Goal: Task Accomplishment & Management: Use online tool/utility

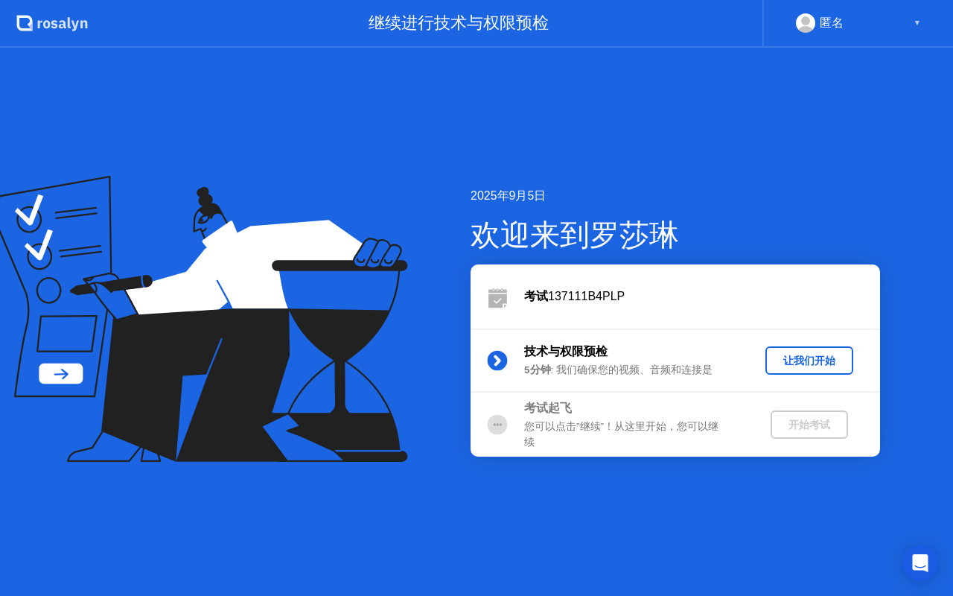
click at [902, 23] on div "匿名 ▼" at bounding box center [858, 22] width 125 height 19
click at [919, 22] on div "▼" at bounding box center [917, 22] width 7 height 19
click at [801, 365] on div "让我们开始" at bounding box center [809, 361] width 76 height 14
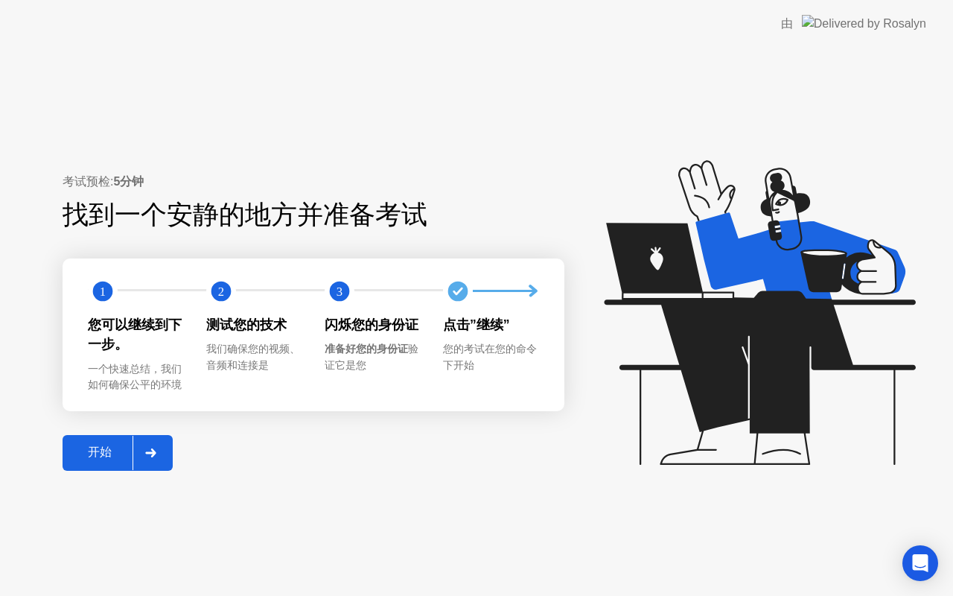
click at [106, 451] on div "开始" at bounding box center [100, 453] width 66 height 16
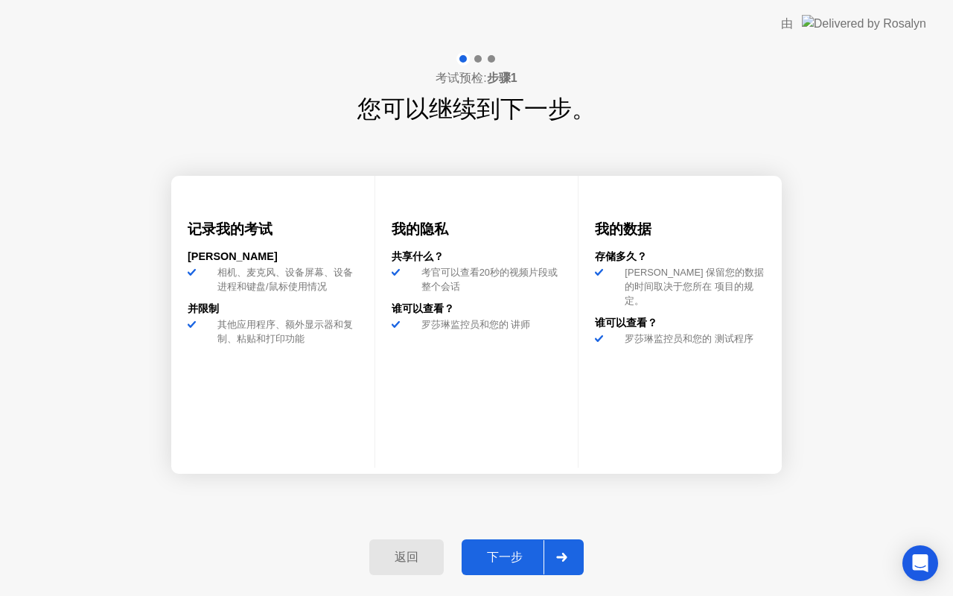
click at [508, 553] on div "下一步" at bounding box center [504, 558] width 77 height 16
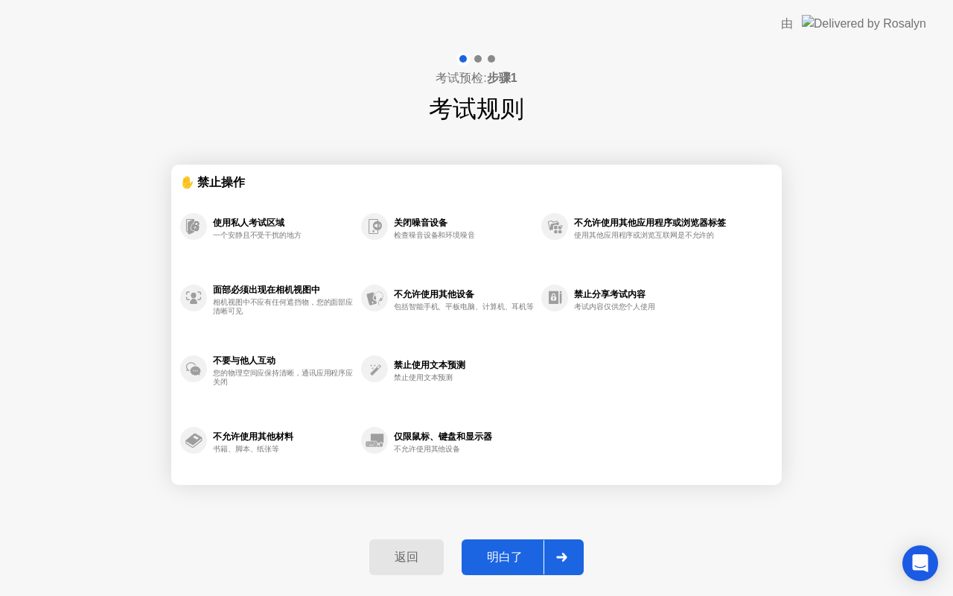
click at [508, 555] on div "明白了" at bounding box center [504, 558] width 77 height 16
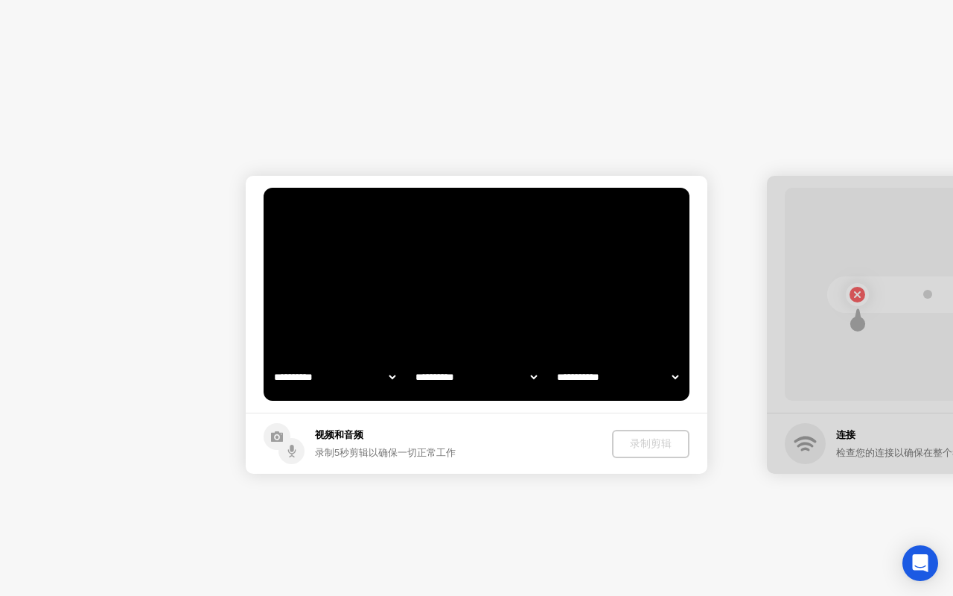
select select "**********"
select select "*******"
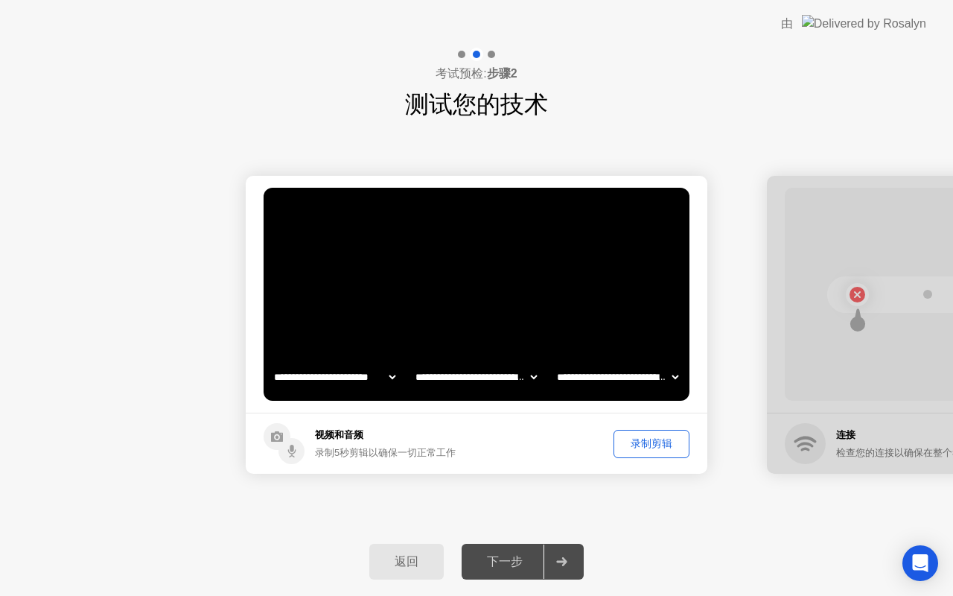
click at [650, 445] on div "录制剪辑" at bounding box center [652, 443] width 66 height 14
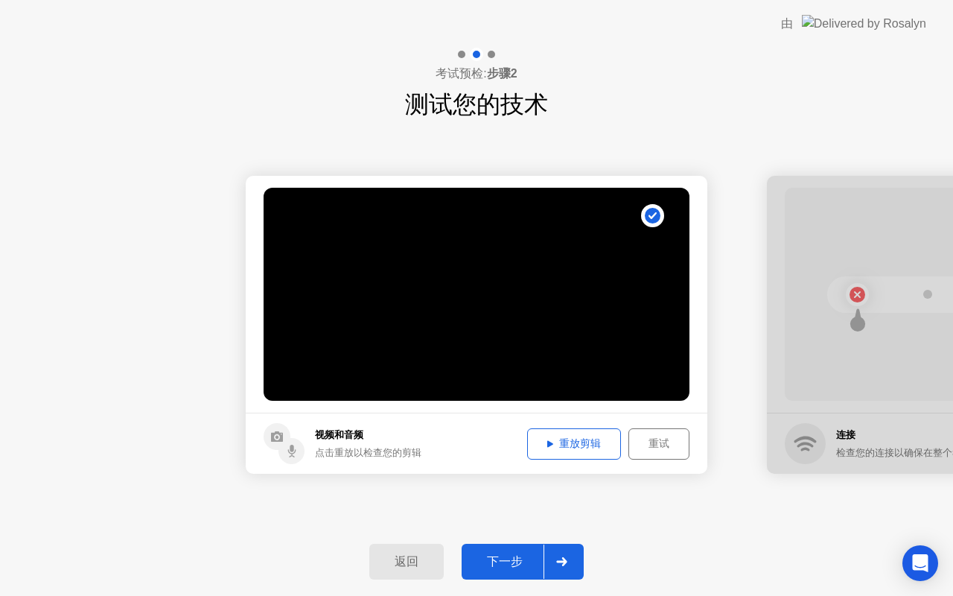
click at [627, 337] on video at bounding box center [477, 294] width 426 height 213
click at [565, 440] on div "重放剪辑" at bounding box center [573, 443] width 83 height 14
click at [516, 564] on div "下一步" at bounding box center [504, 562] width 77 height 16
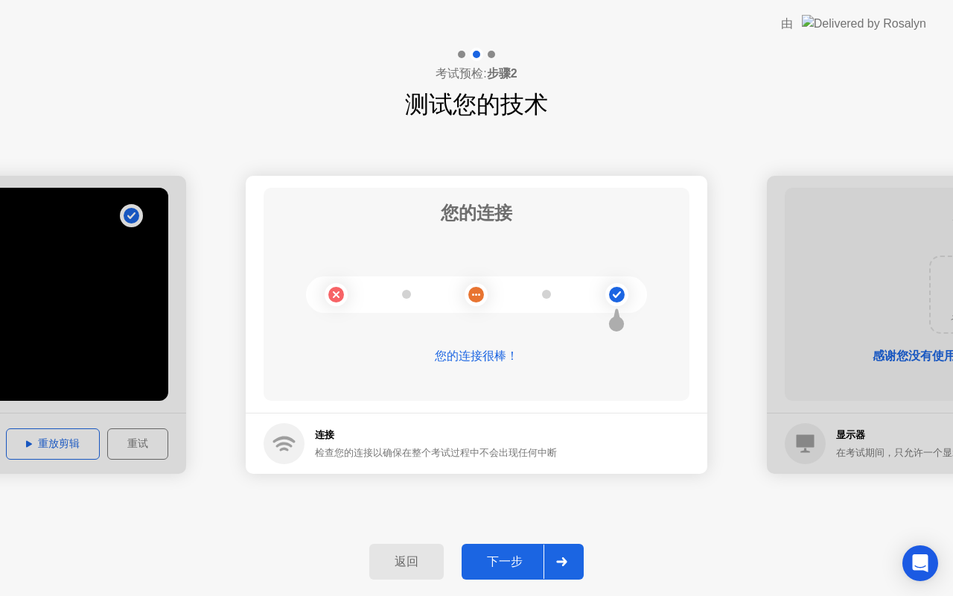
click at [510, 563] on div "下一步" at bounding box center [504, 562] width 77 height 16
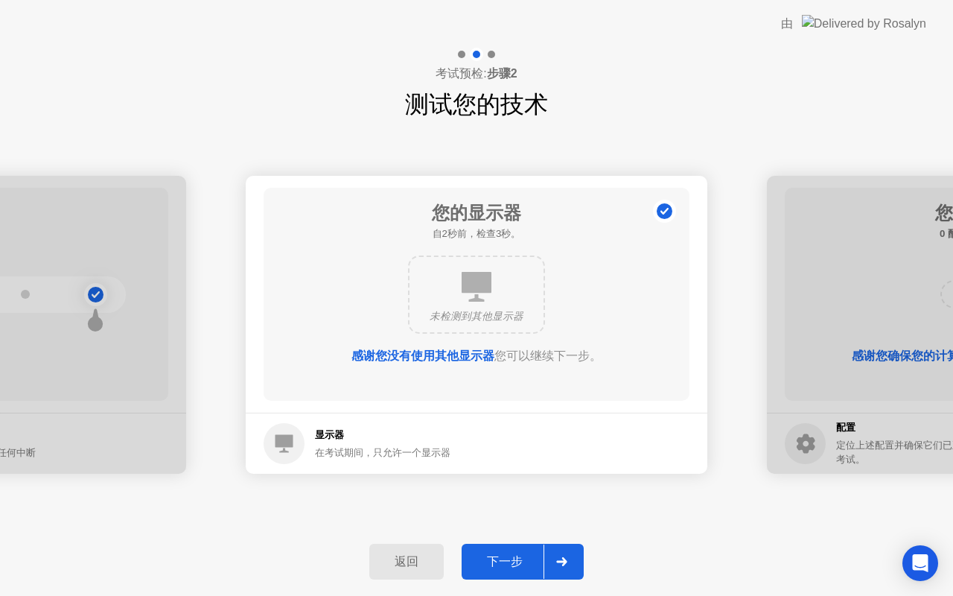
click at [493, 561] on div "下一步" at bounding box center [504, 562] width 77 height 16
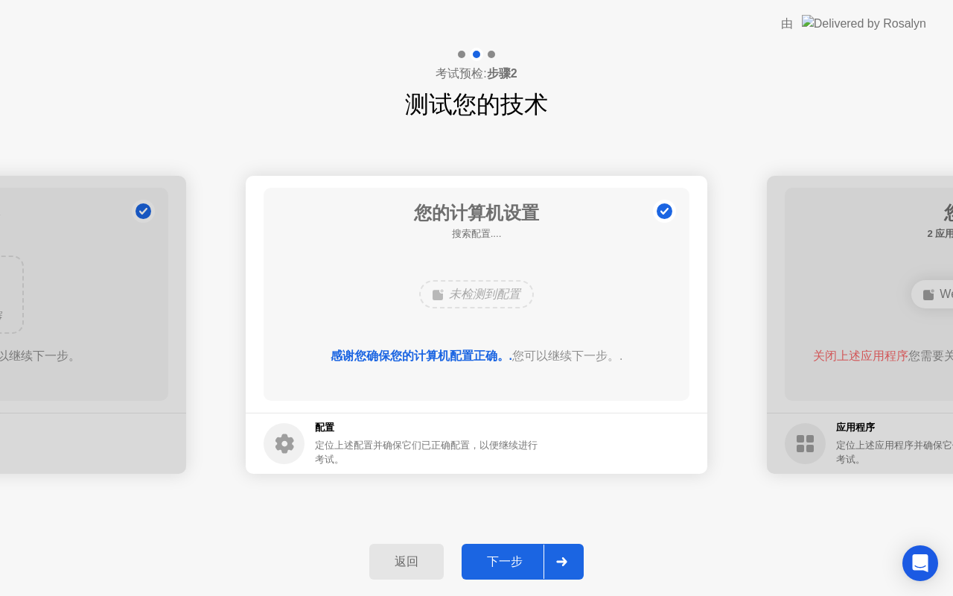
click at [508, 566] on div "下一步" at bounding box center [504, 562] width 77 height 16
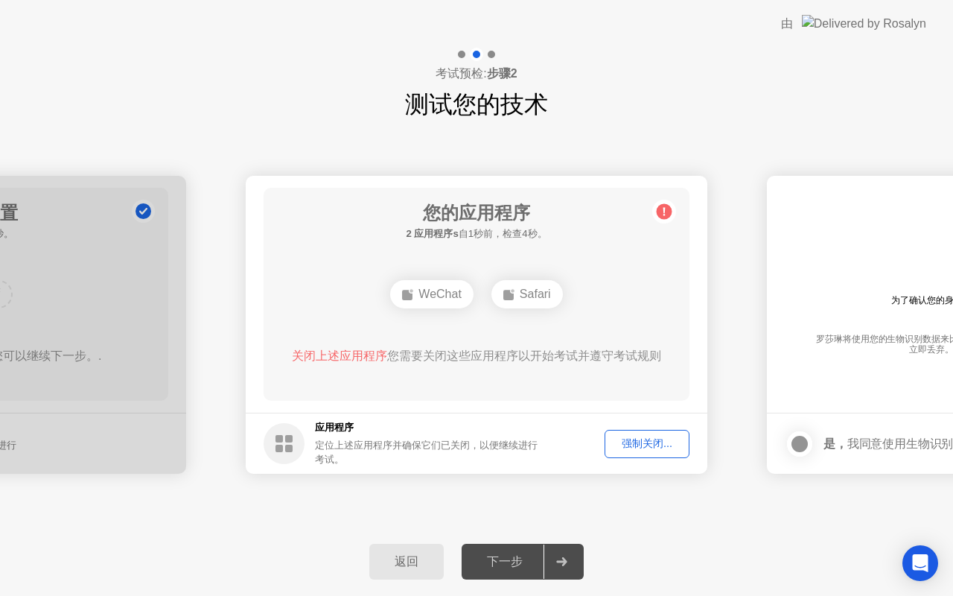
click at [640, 443] on div "强制关闭..." at bounding box center [647, 443] width 74 height 14
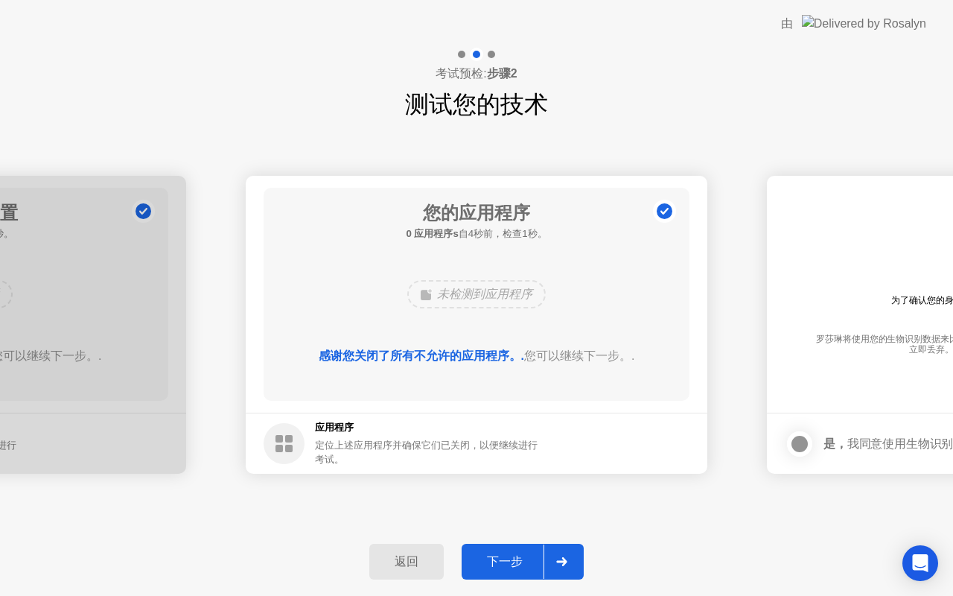
click at [517, 560] on div "下一步" at bounding box center [504, 562] width 77 height 16
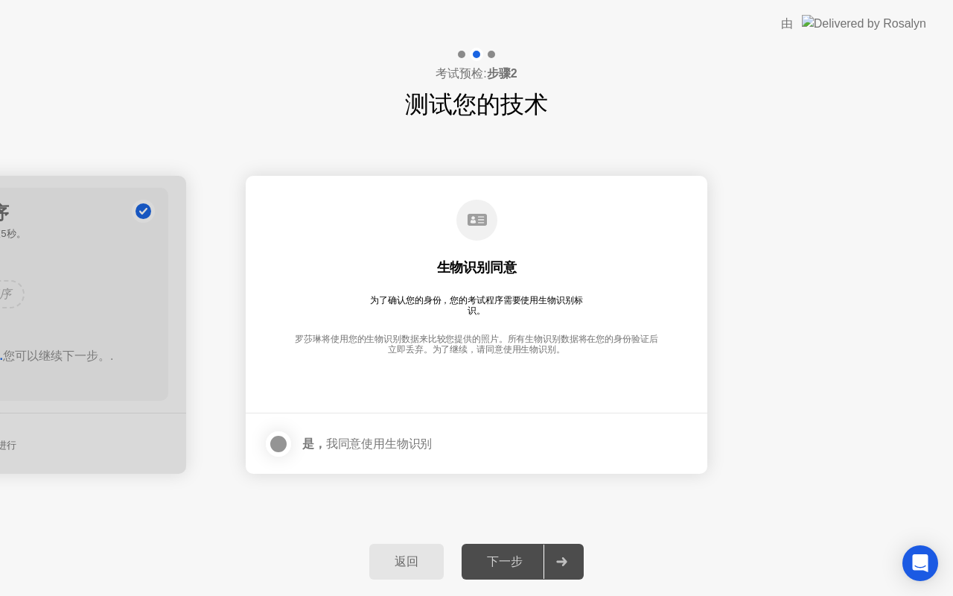
click at [283, 441] on div at bounding box center [279, 444] width 18 height 18
click at [519, 558] on div "下一步" at bounding box center [504, 562] width 77 height 16
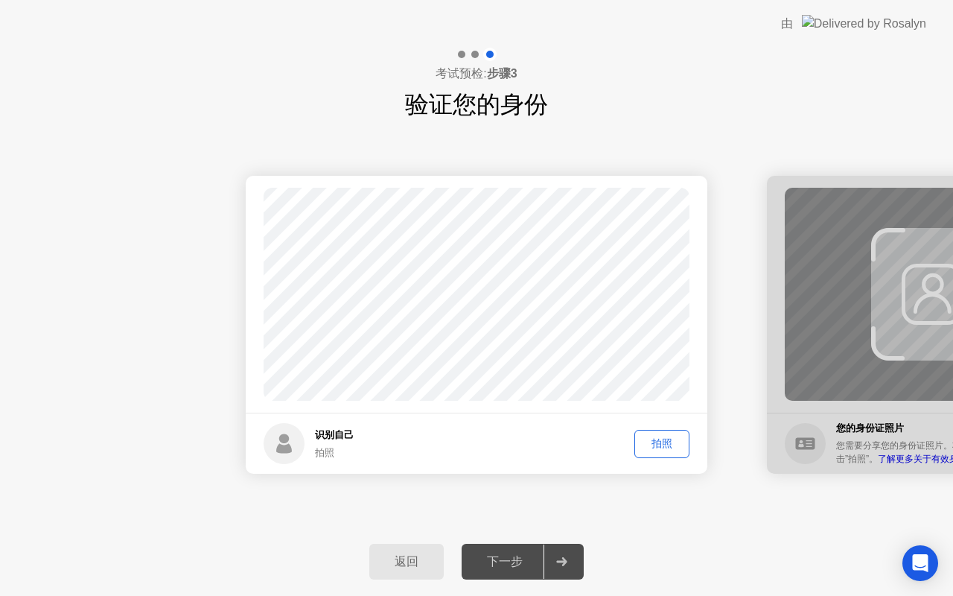
click at [660, 442] on div "拍照" at bounding box center [662, 443] width 45 height 14
click at [499, 554] on div "下一步" at bounding box center [504, 562] width 77 height 16
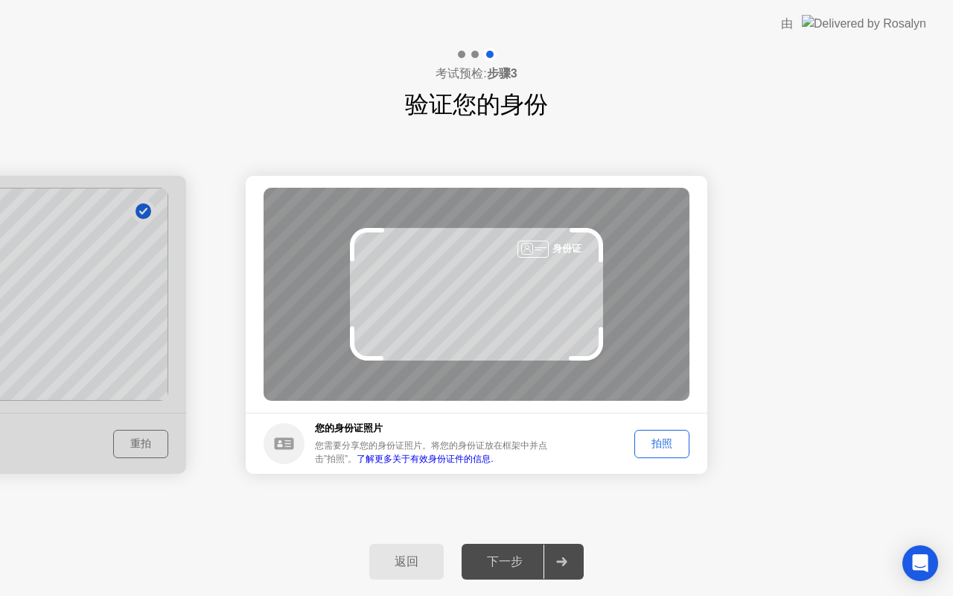
click at [441, 459] on link "了解更多关于有效身份证件的信息." at bounding box center [425, 458] width 136 height 10
click at [673, 443] on div "拍照" at bounding box center [662, 443] width 45 height 14
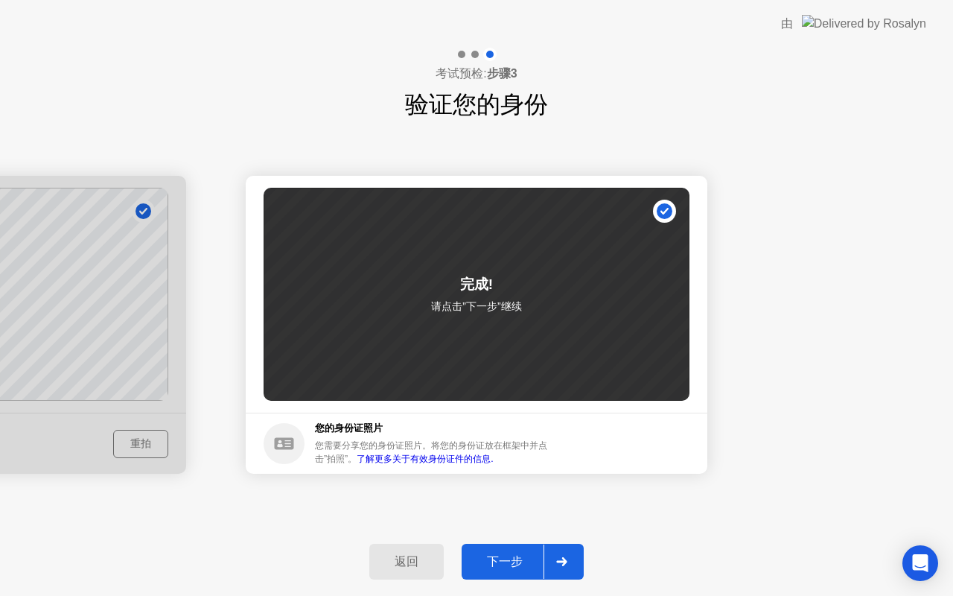
click at [513, 565] on div "下一步" at bounding box center [504, 562] width 77 height 16
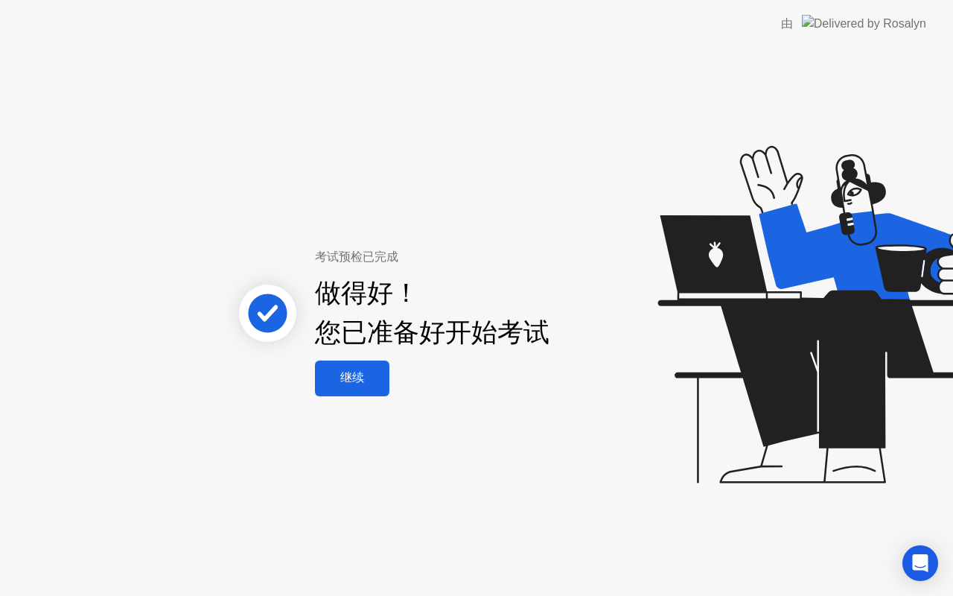
click at [360, 378] on div "继续" at bounding box center [352, 378] width 66 height 16
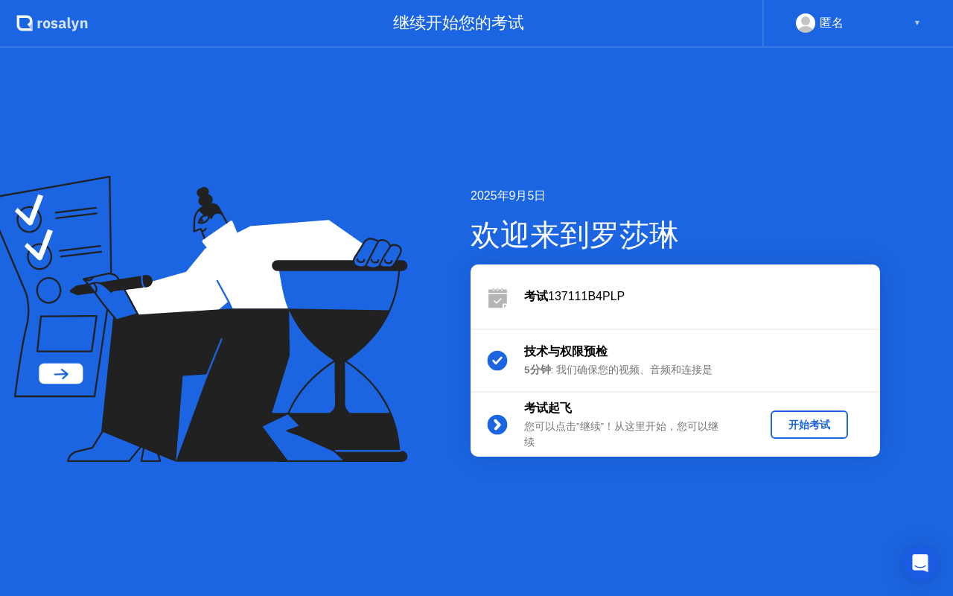
click at [821, 418] on div "开始考试" at bounding box center [810, 425] width 66 height 14
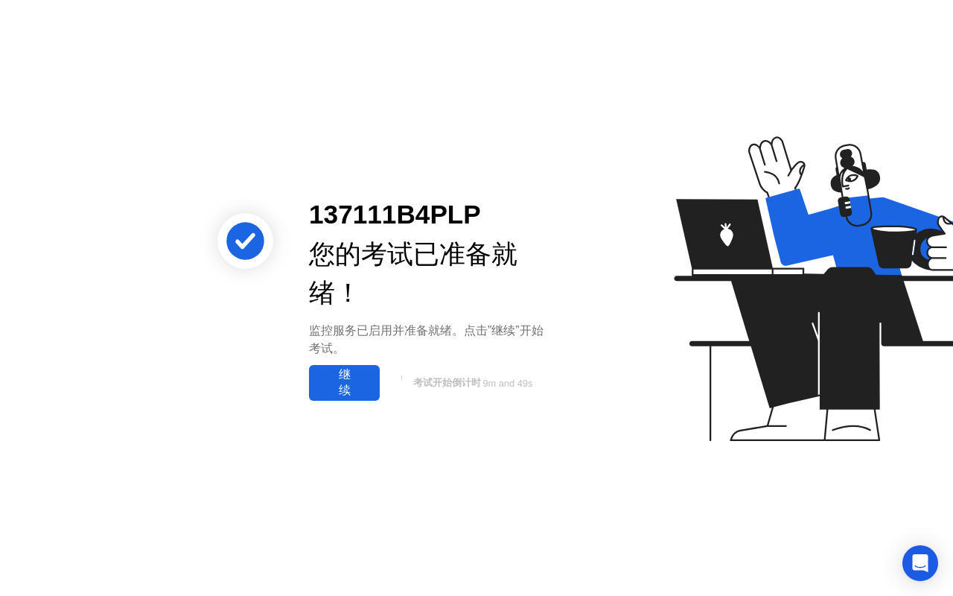
click at [358, 385] on div "继续" at bounding box center [344, 382] width 62 height 31
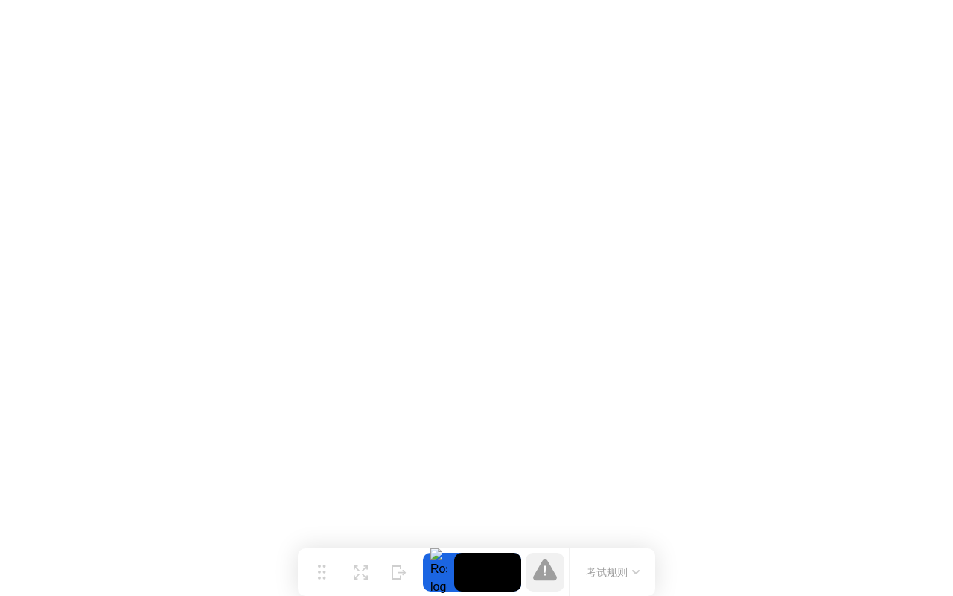
click at [608, 575] on button "考试规则" at bounding box center [613, 572] width 63 height 16
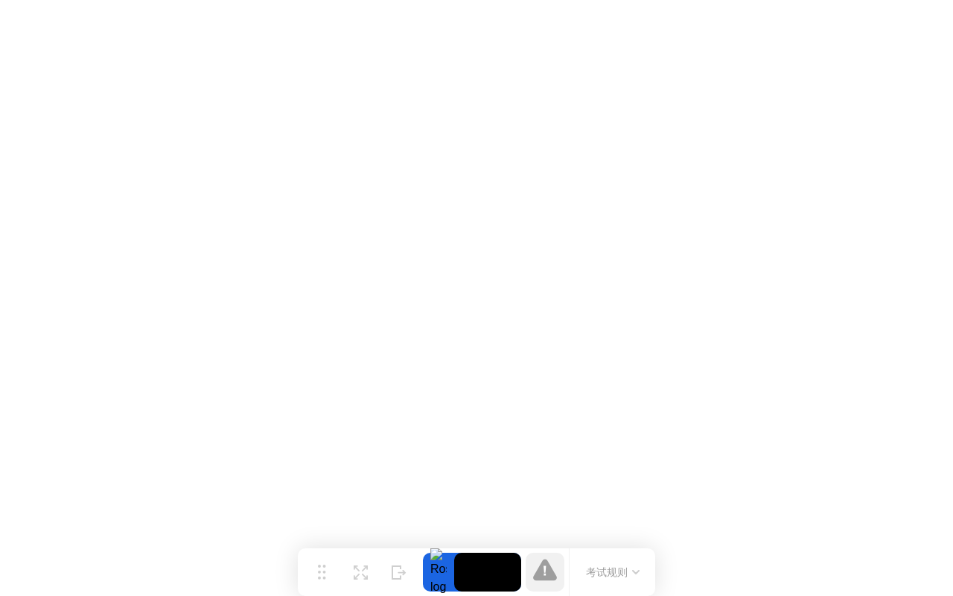
click at [470, 573] on video at bounding box center [487, 571] width 67 height 39
click at [549, 571] on icon at bounding box center [545, 569] width 24 height 22
click at [618, 571] on button "考试规则" at bounding box center [613, 572] width 63 height 16
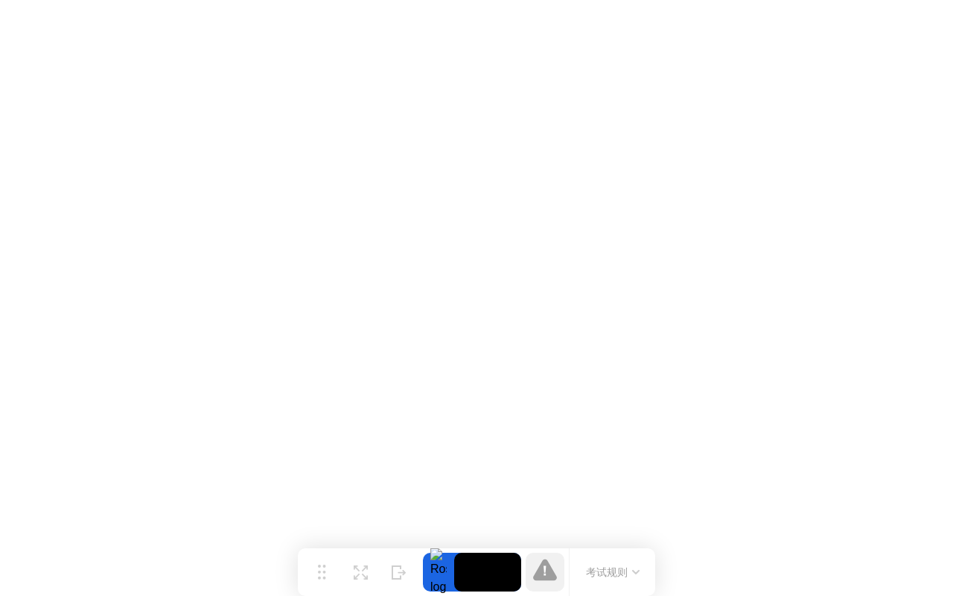
click at [552, 572] on icon at bounding box center [545, 569] width 24 height 22
click at [601, 572] on button "考试规则" at bounding box center [613, 572] width 63 height 16
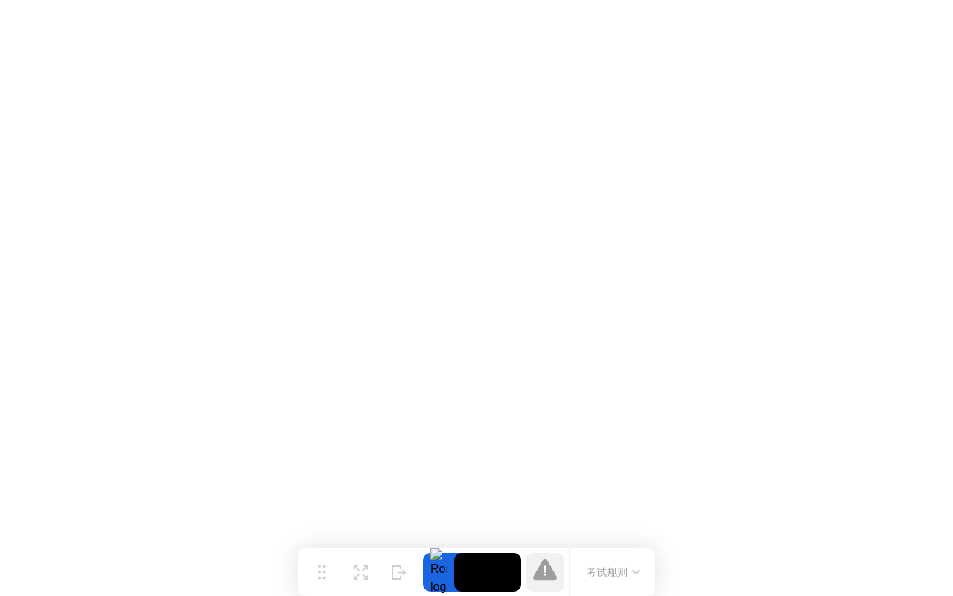
click at [606, 580] on button "考试规则" at bounding box center [613, 572] width 63 height 16
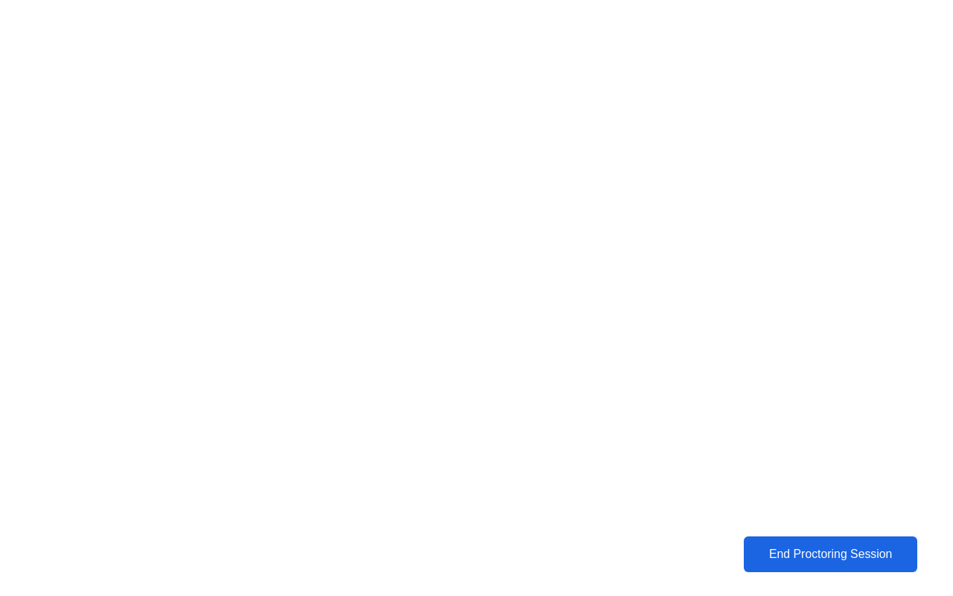
click at [853, 554] on div "End Proctoring Session" at bounding box center [830, 553] width 165 height 13
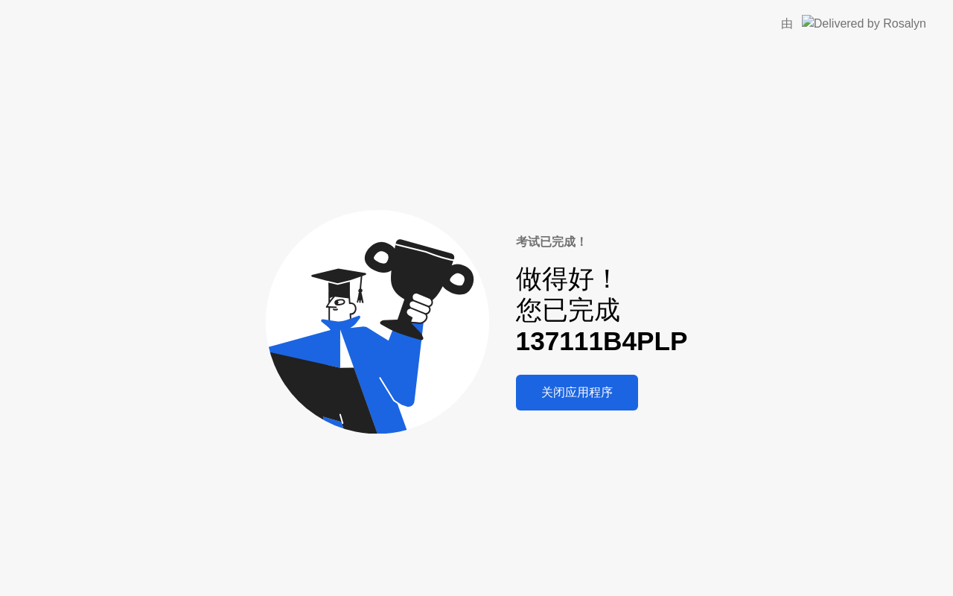
click at [571, 394] on div "关闭应用程序" at bounding box center [576, 393] width 113 height 16
